Goal: Find specific page/section

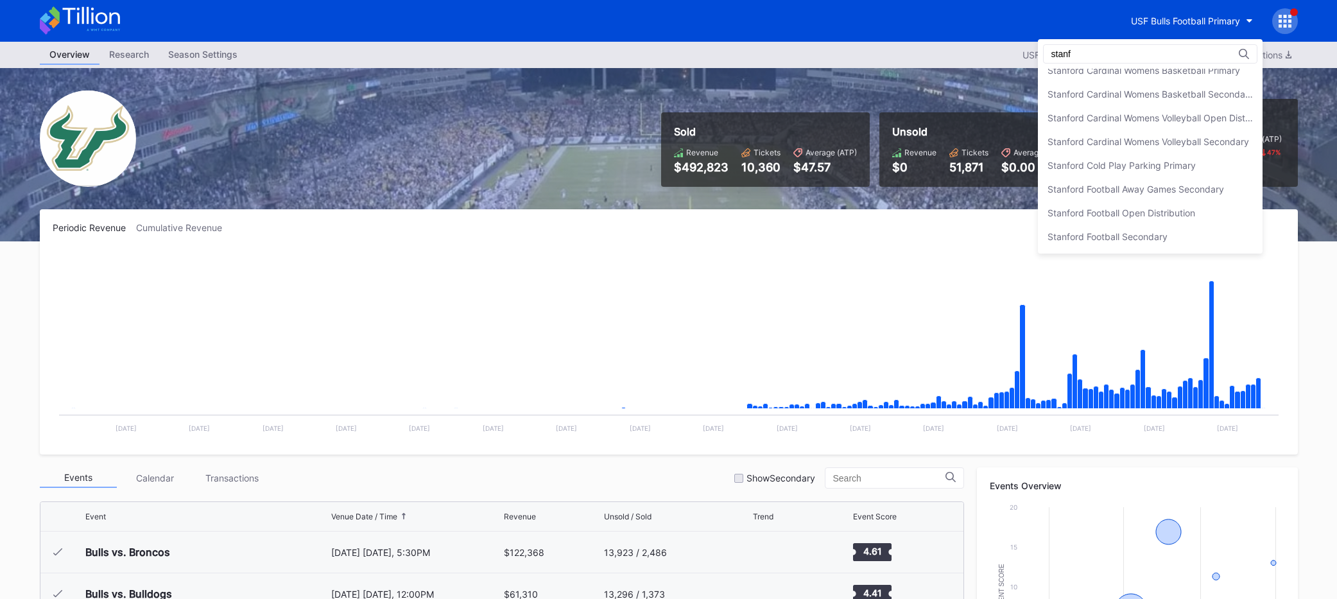
scroll to position [153, 0]
type input "stanford"
click at [1145, 214] on div "Stanford Football Open Distribution" at bounding box center [1122, 212] width 148 height 11
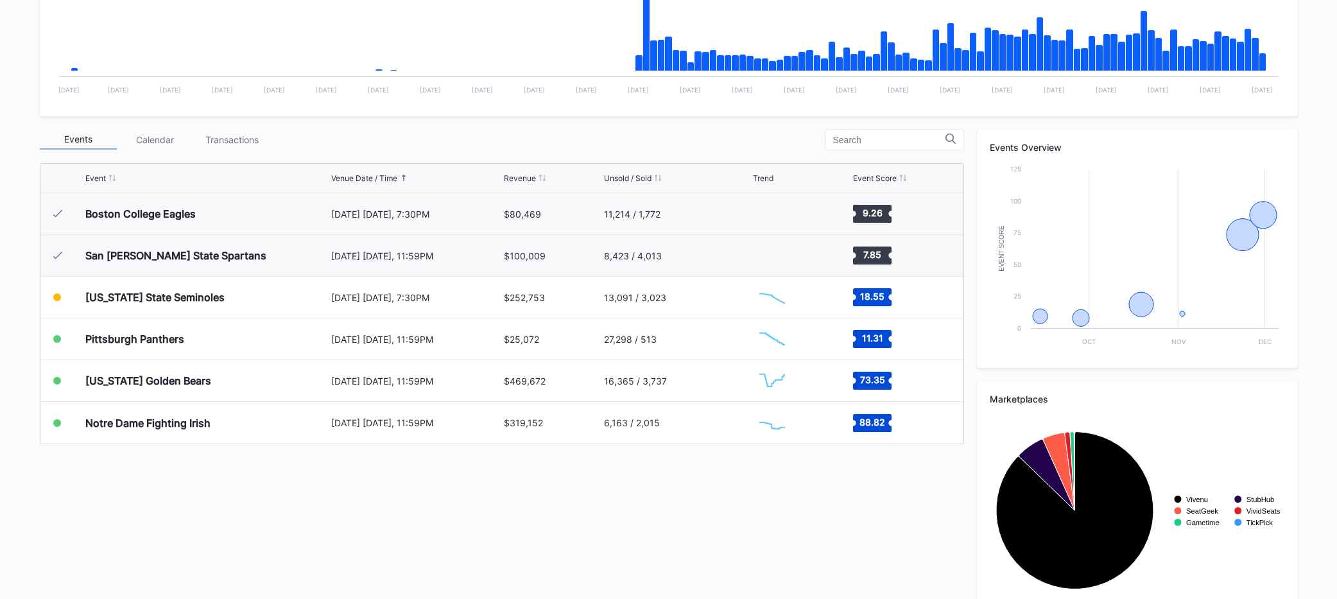
scroll to position [342, 0]
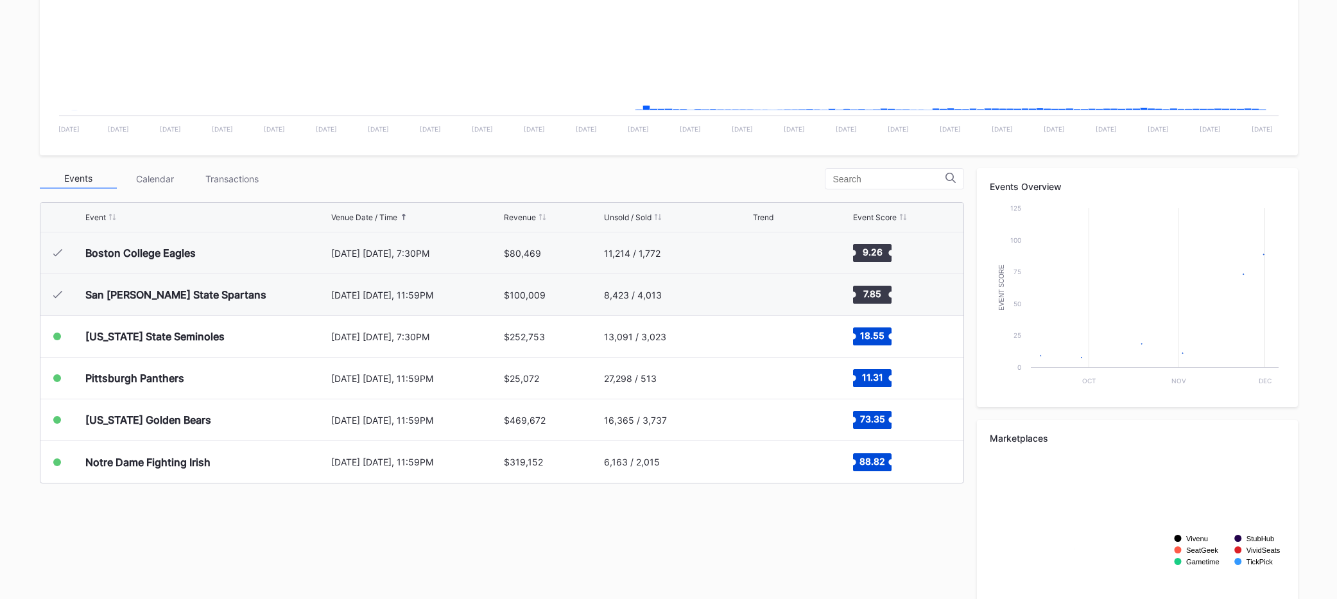
scroll to position [372, 0]
